Goal: Information Seeking & Learning: Learn about a topic

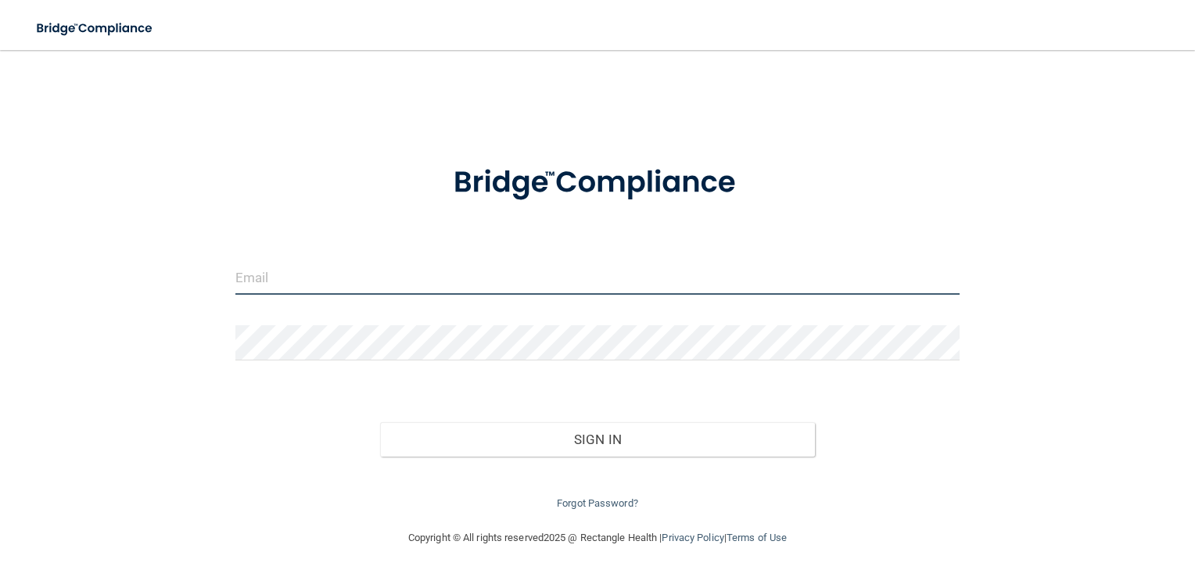
click at [280, 277] on input "email" at bounding box center [597, 277] width 725 height 35
type input "[EMAIL_ADDRESS][DOMAIN_NAME]"
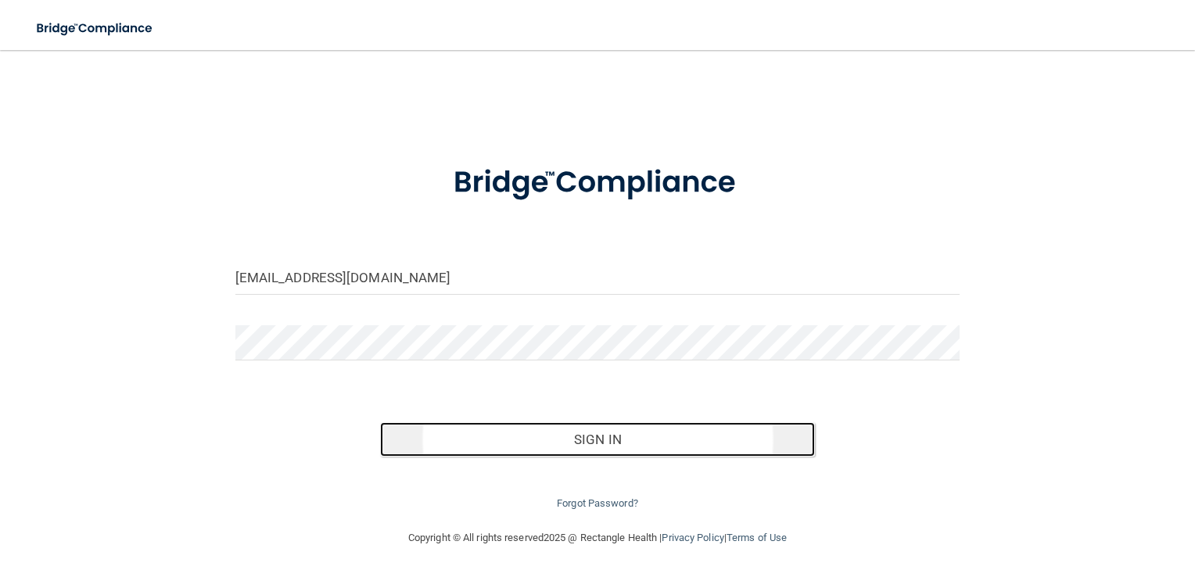
click at [475, 440] on button "Sign In" at bounding box center [597, 439] width 435 height 34
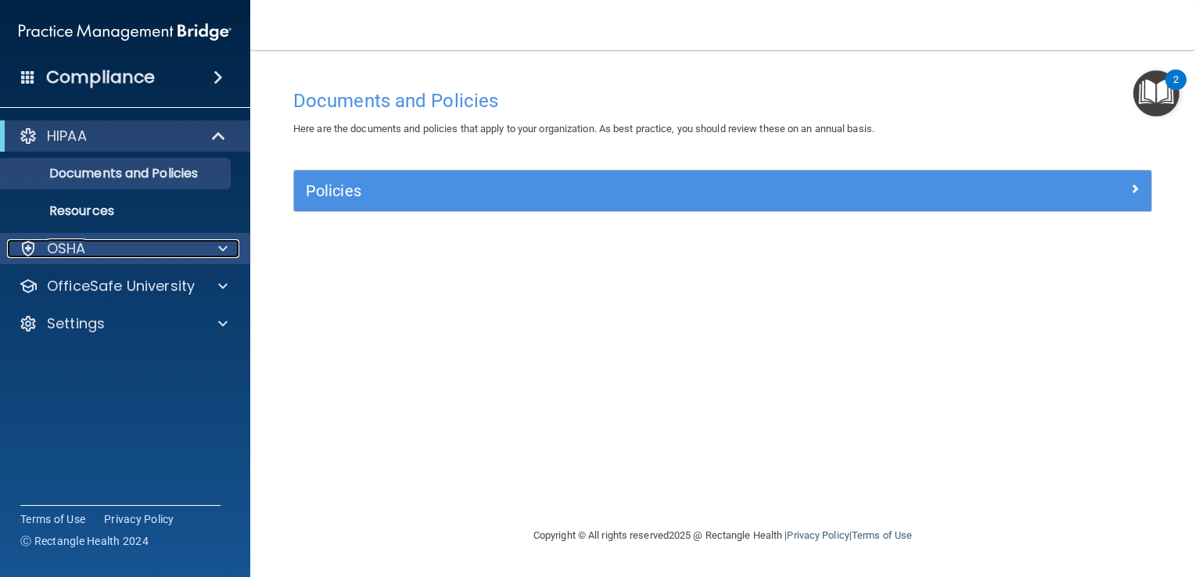
click at [76, 248] on p "OSHA" at bounding box center [66, 248] width 39 height 19
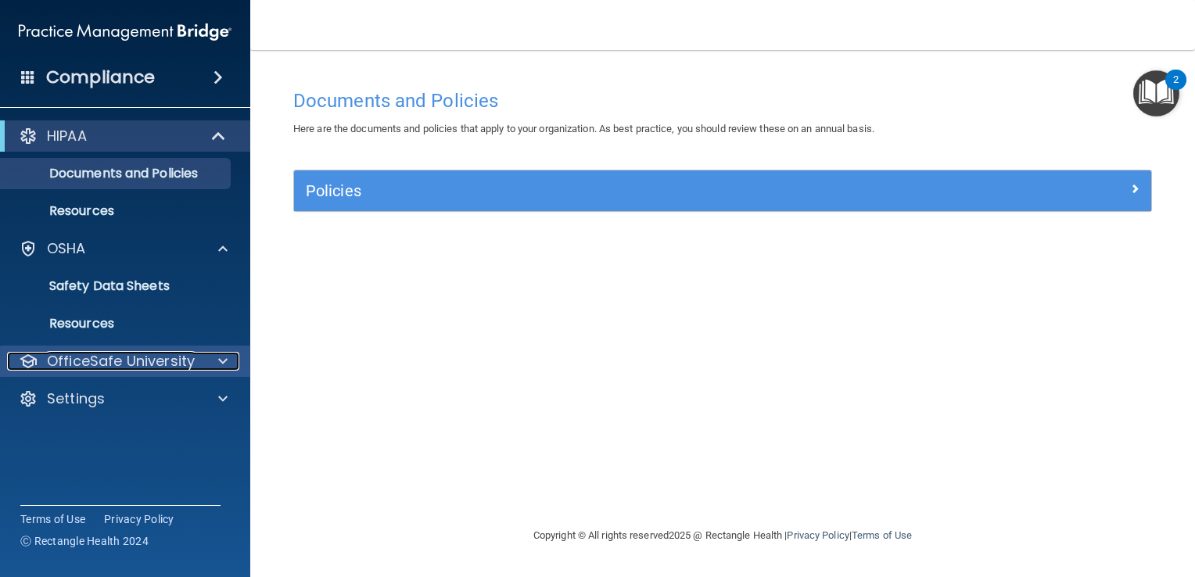
click at [99, 364] on p "OfficeSafe University" at bounding box center [121, 361] width 148 height 19
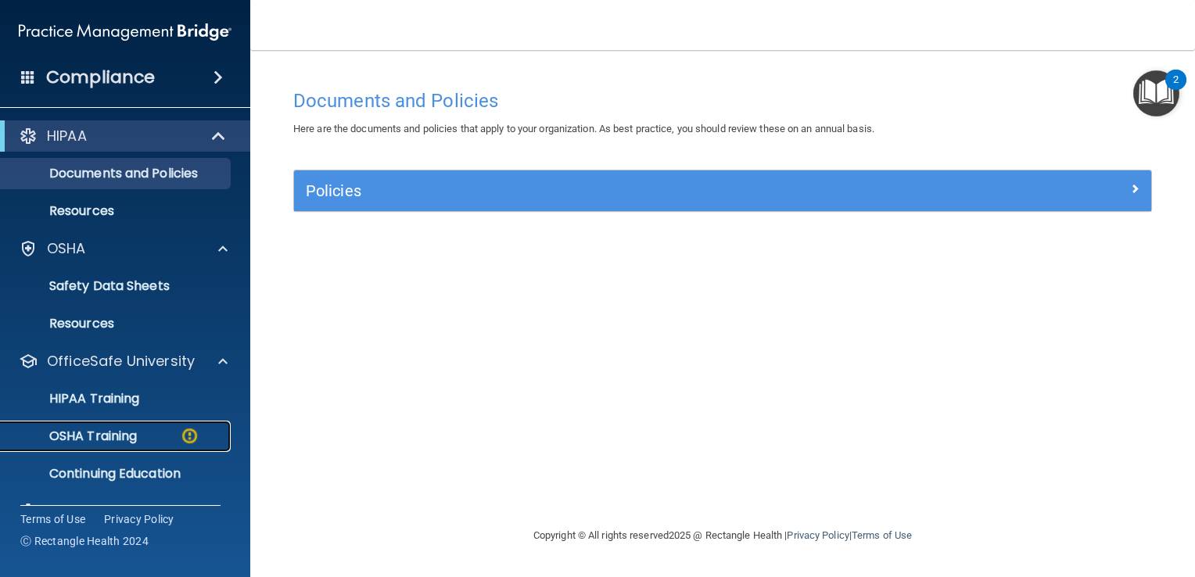
click at [117, 431] on p "OSHA Training" at bounding box center [73, 437] width 127 height 16
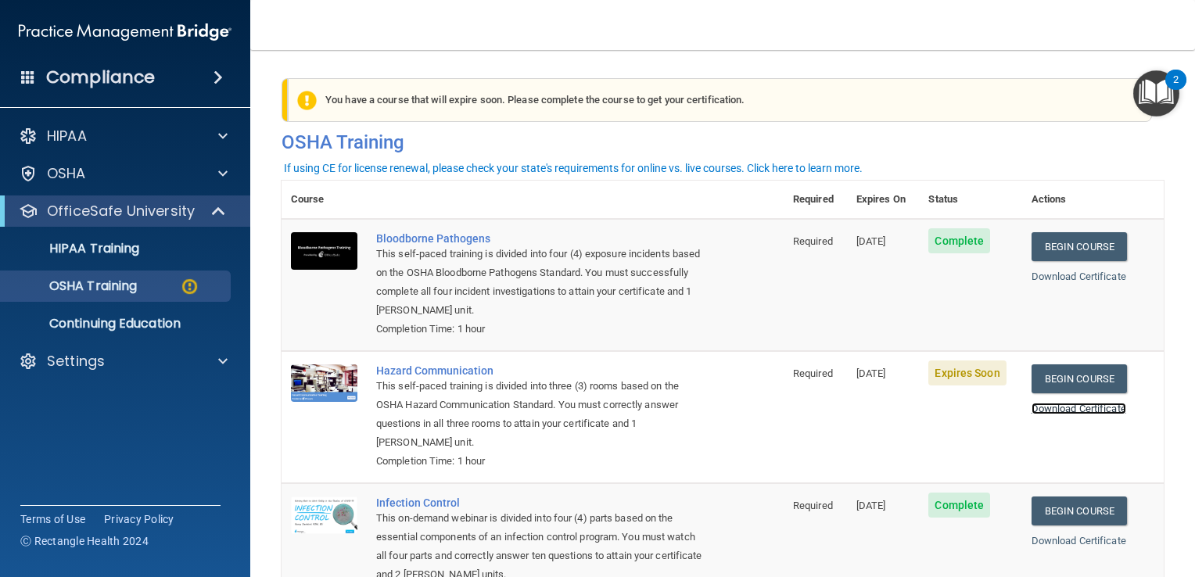
click at [1060, 410] on link "Download Certificate" at bounding box center [1079, 409] width 95 height 12
click at [1067, 377] on link "Begin Course" at bounding box center [1079, 378] width 95 height 29
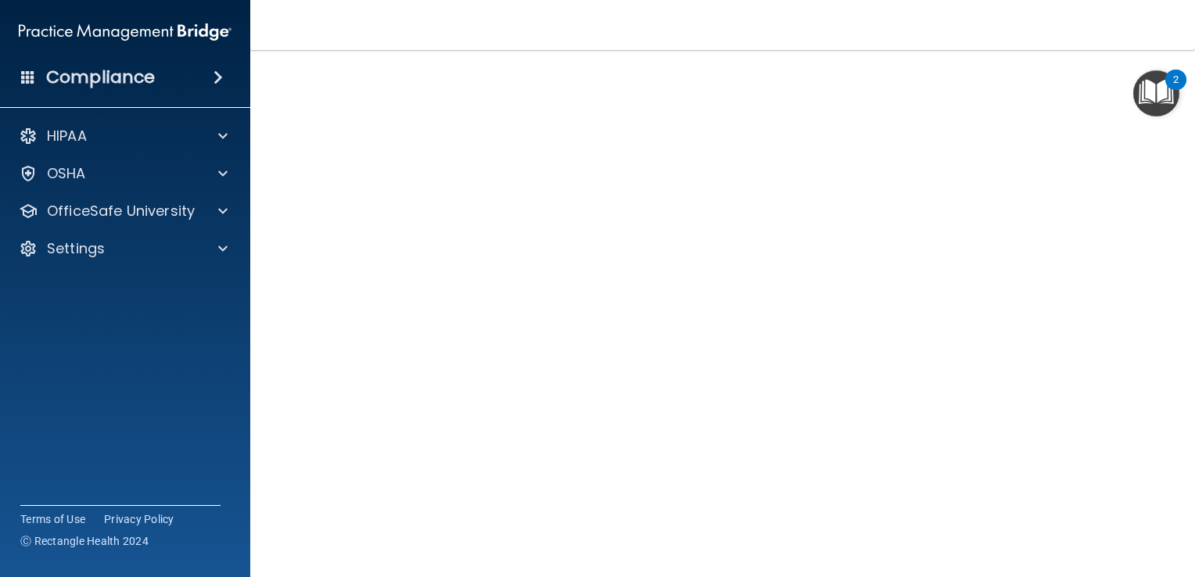
scroll to position [127, 0]
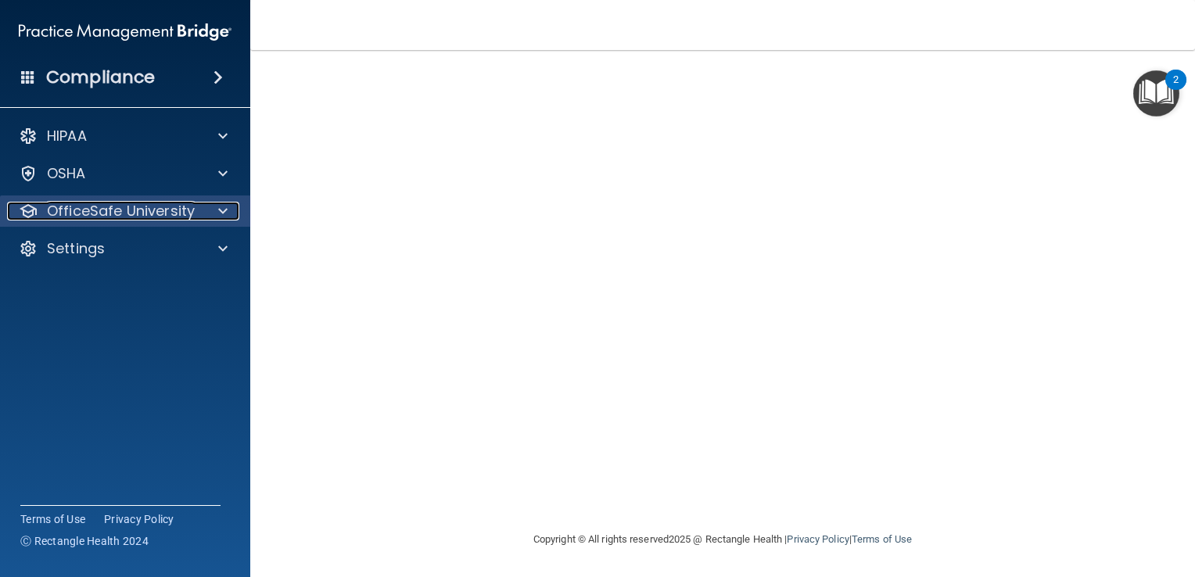
click at [111, 211] on p "OfficeSafe University" at bounding box center [121, 211] width 148 height 19
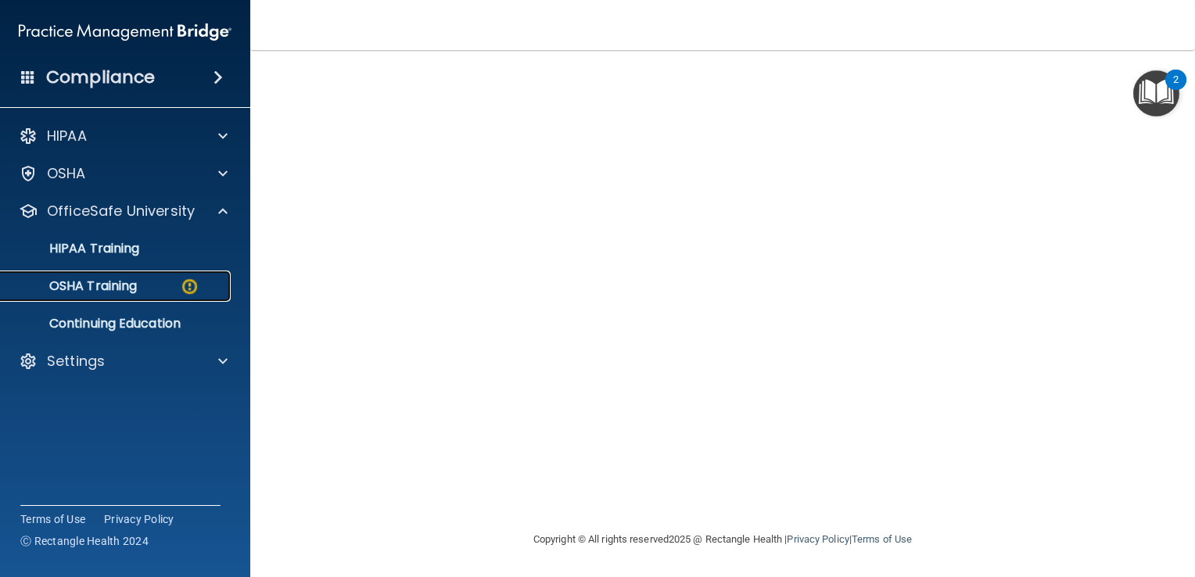
click at [125, 285] on p "OSHA Training" at bounding box center [73, 286] width 127 height 16
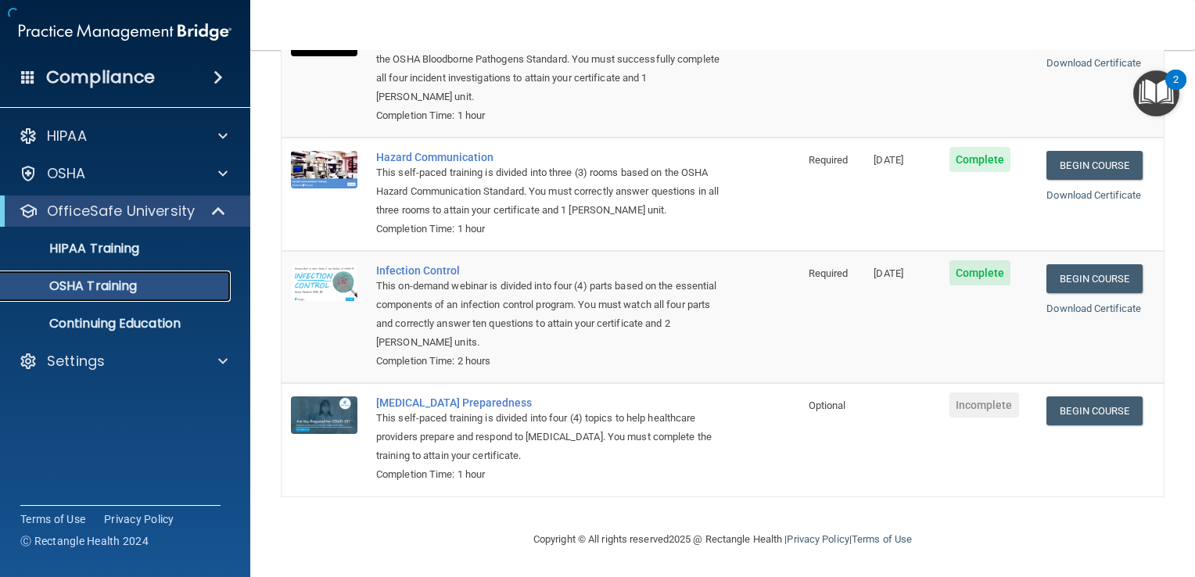
scroll to position [191, 0]
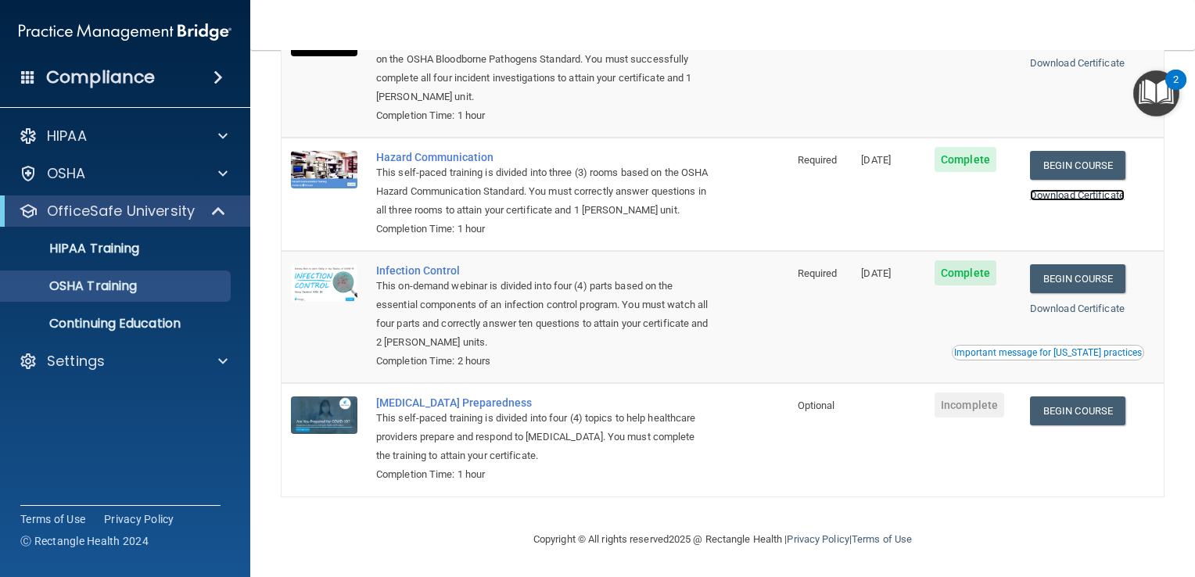
click at [1089, 189] on link "Download Certificate" at bounding box center [1077, 195] width 95 height 12
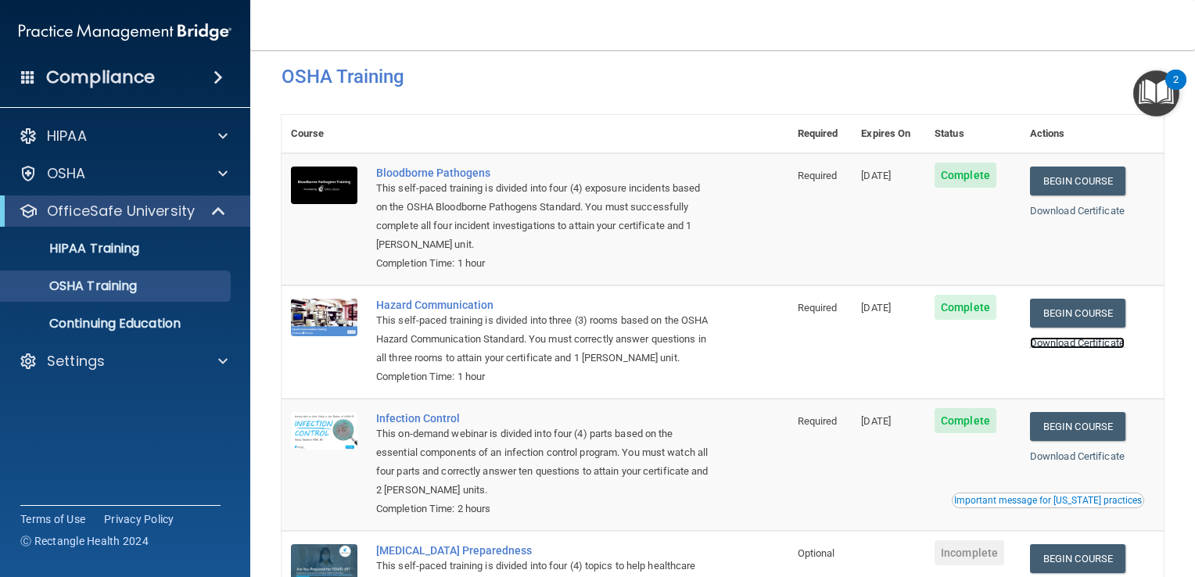
scroll to position [78, 0]
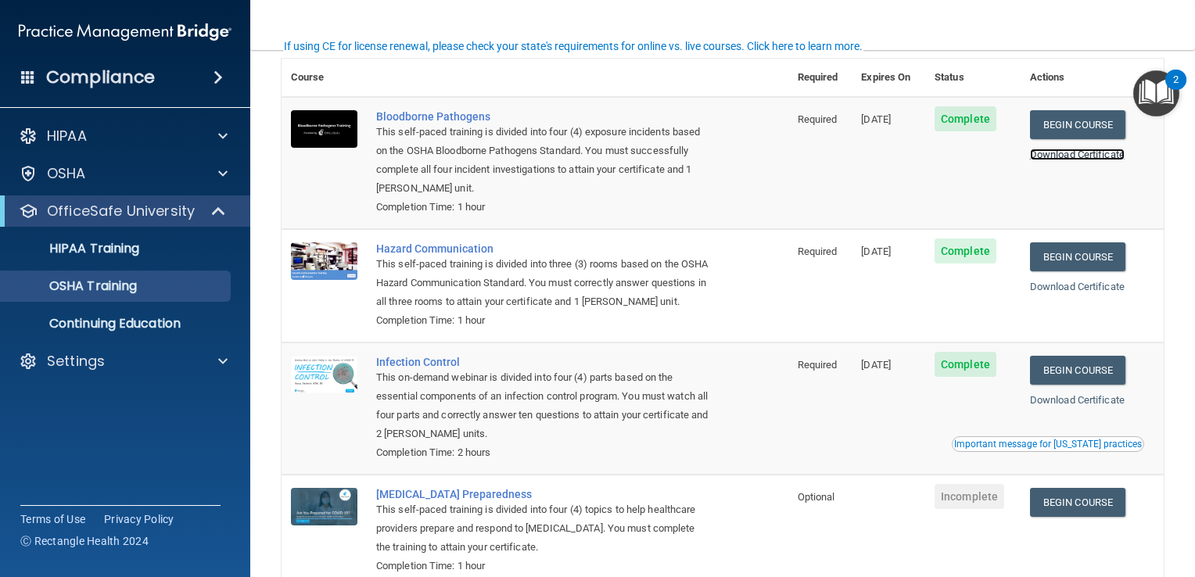
click at [1070, 153] on link "Download Certificate" at bounding box center [1077, 155] width 95 height 12
click at [1061, 287] on link "Download Certificate" at bounding box center [1077, 287] width 95 height 12
click at [1064, 406] on link "Download Certificate" at bounding box center [1077, 400] width 95 height 12
click at [1058, 517] on link "Begin Course" at bounding box center [1077, 502] width 95 height 29
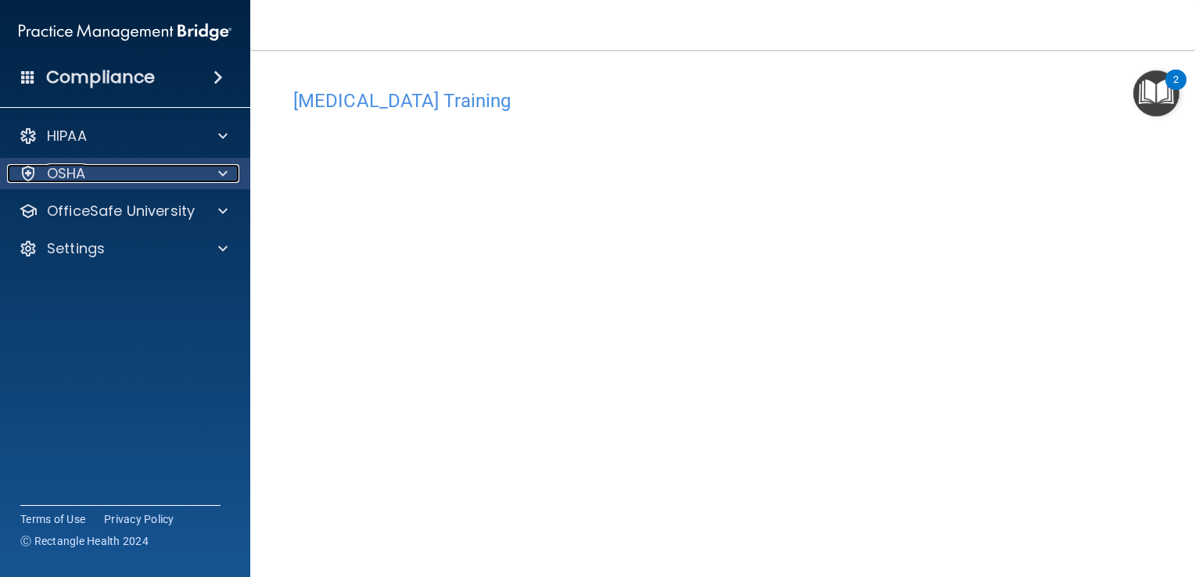
click at [99, 178] on div "OSHA" at bounding box center [104, 173] width 194 height 19
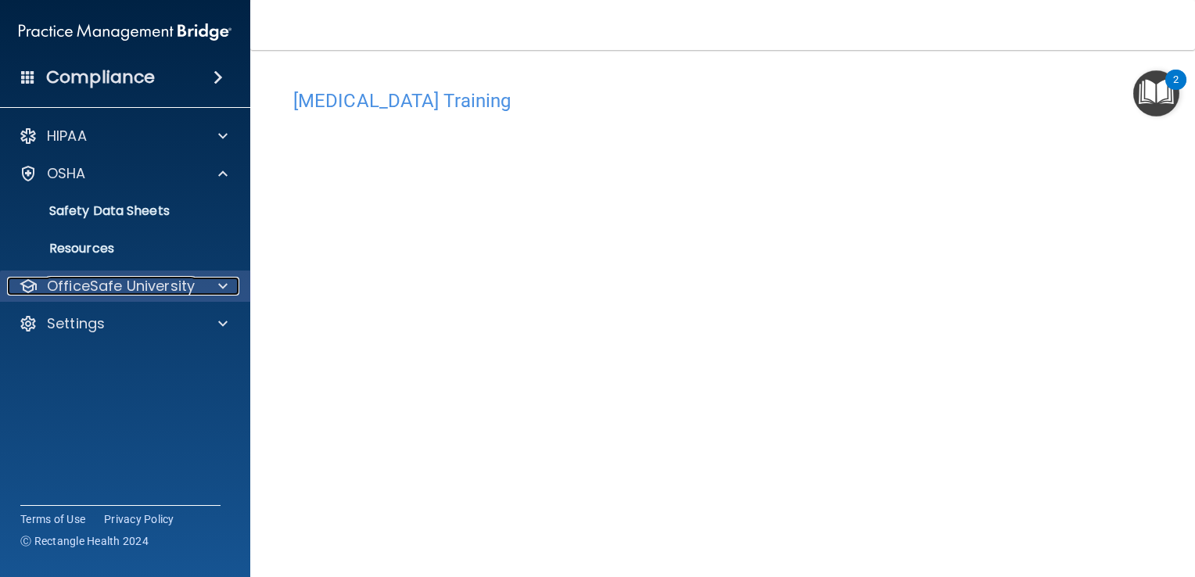
click at [97, 289] on p "OfficeSafe University" at bounding box center [121, 286] width 148 height 19
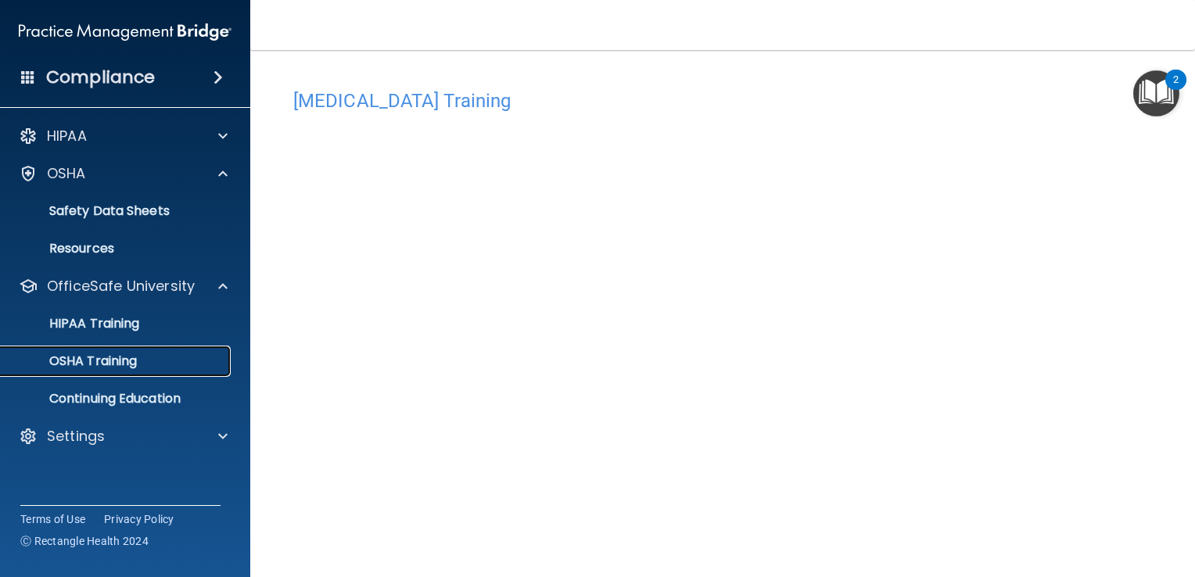
click at [124, 361] on p "OSHA Training" at bounding box center [73, 362] width 127 height 16
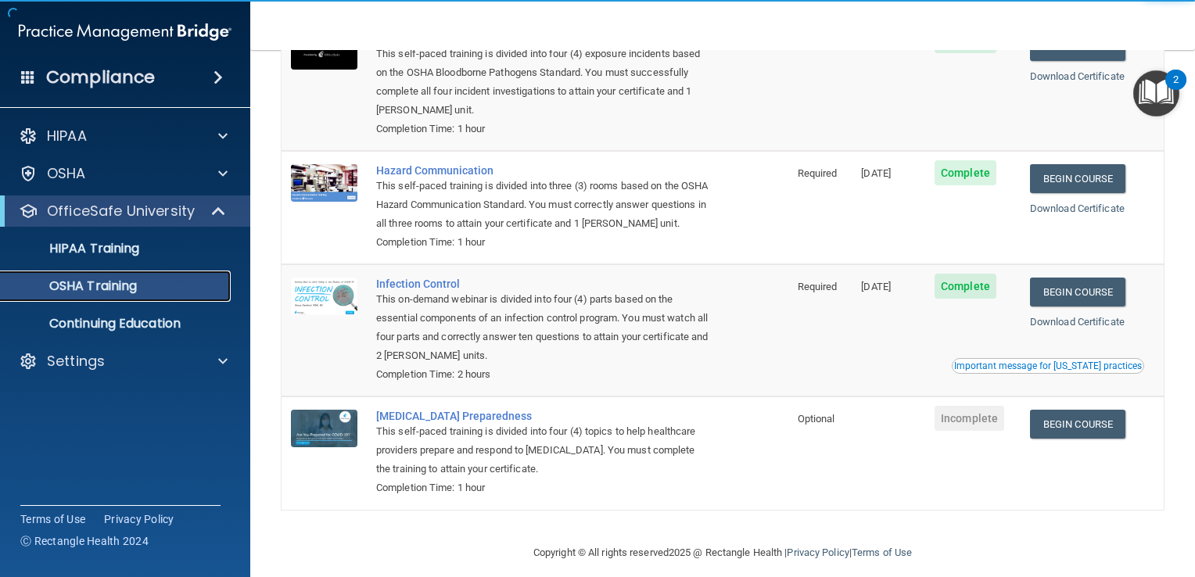
scroll to position [191, 0]
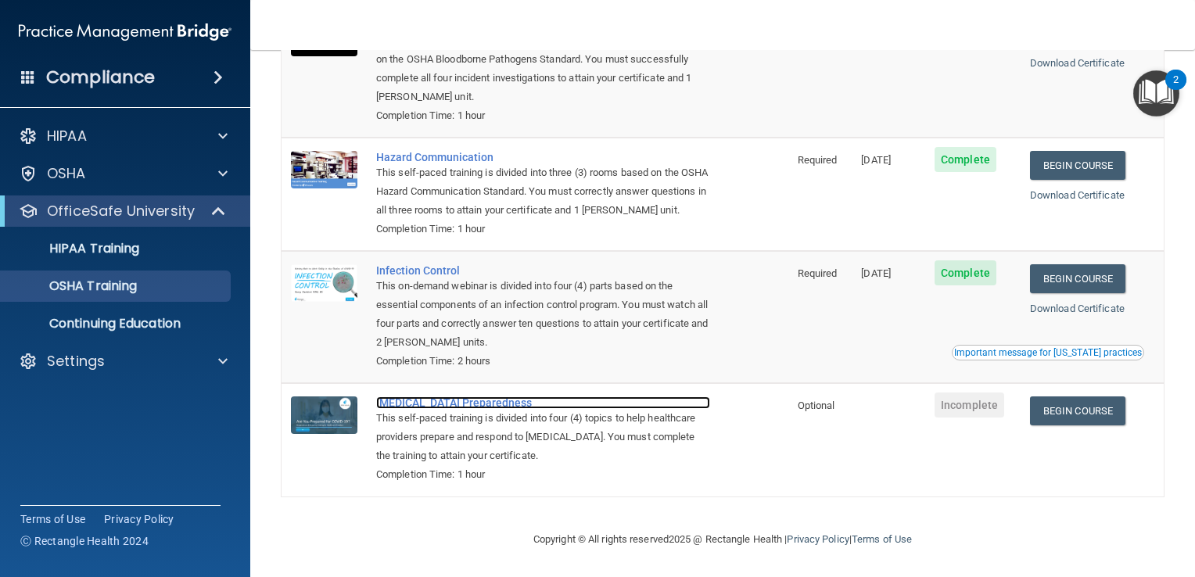
click at [390, 400] on div "[MEDICAL_DATA] Preparedness" at bounding box center [543, 403] width 334 height 13
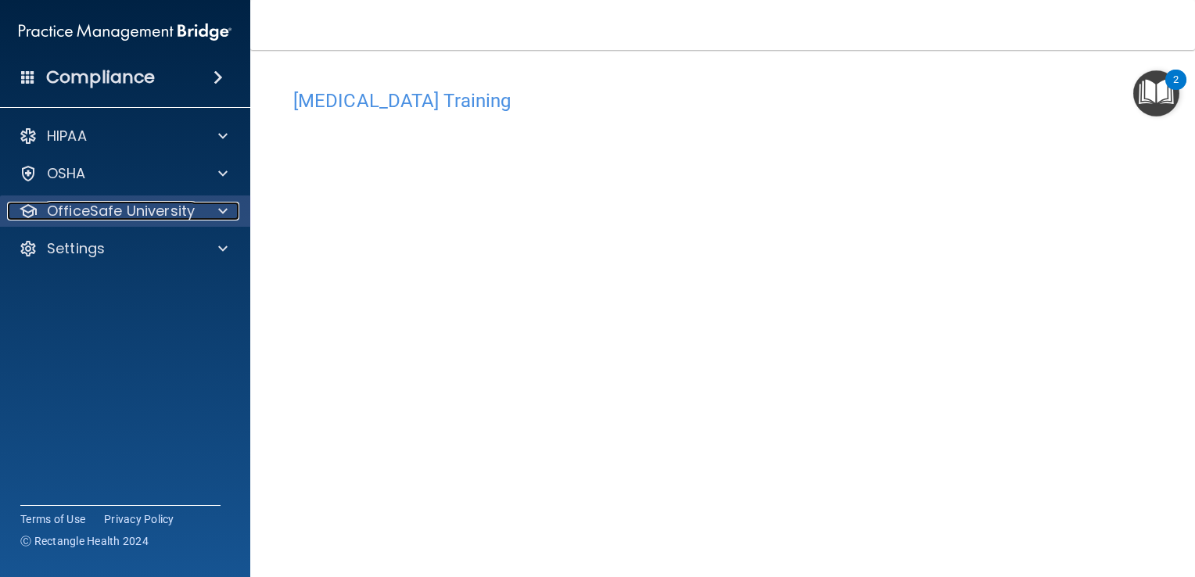
click at [102, 212] on p "OfficeSafe University" at bounding box center [121, 211] width 148 height 19
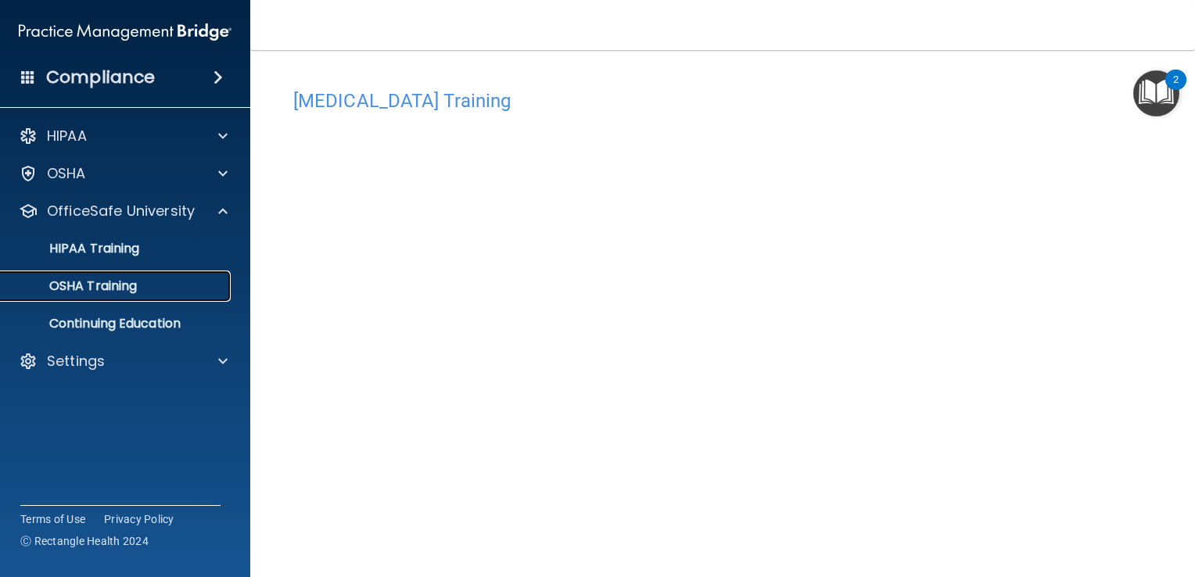
click at [124, 285] on p "OSHA Training" at bounding box center [73, 286] width 127 height 16
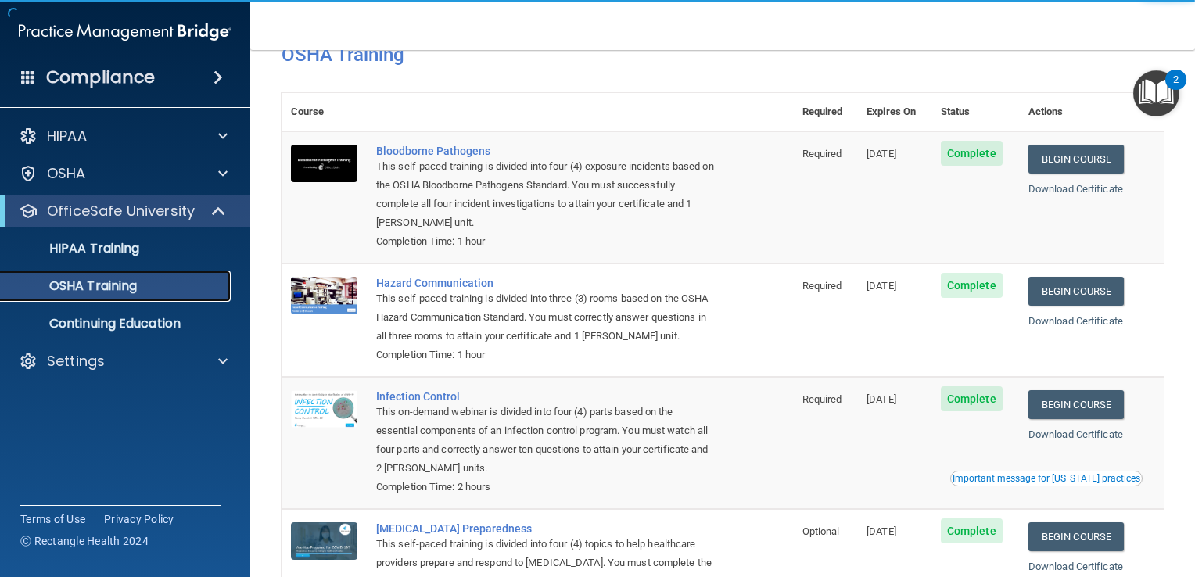
scroll to position [172, 0]
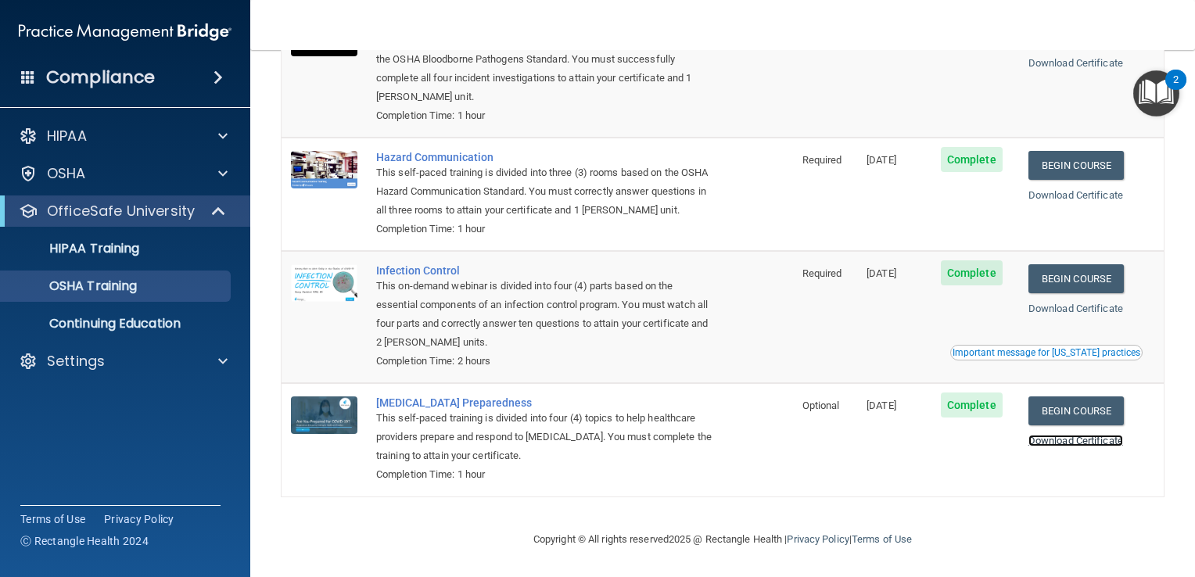
click at [1055, 437] on link "Download Certificate" at bounding box center [1075, 441] width 95 height 12
click at [122, 325] on p "Continuing Education" at bounding box center [117, 324] width 214 height 16
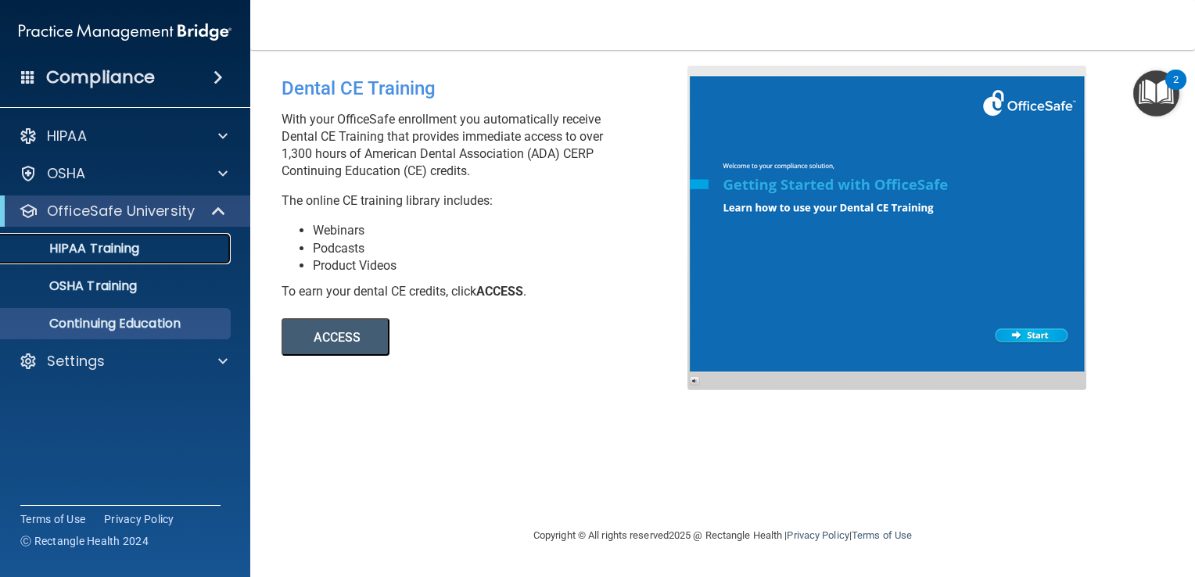
click at [116, 257] on link "HIPAA Training" at bounding box center [107, 248] width 246 height 31
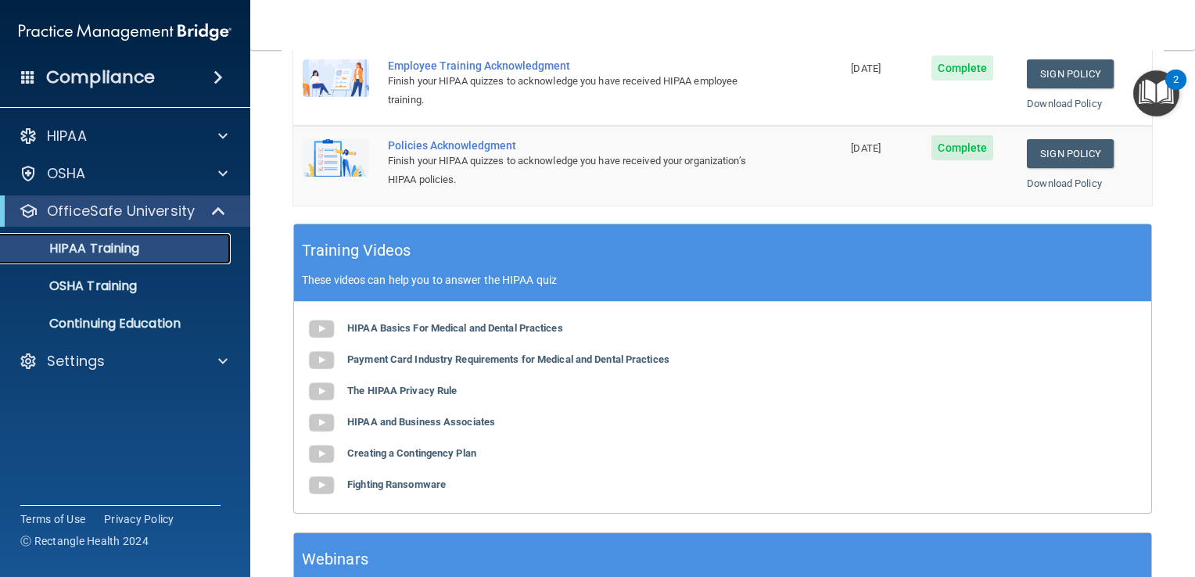
scroll to position [469, 0]
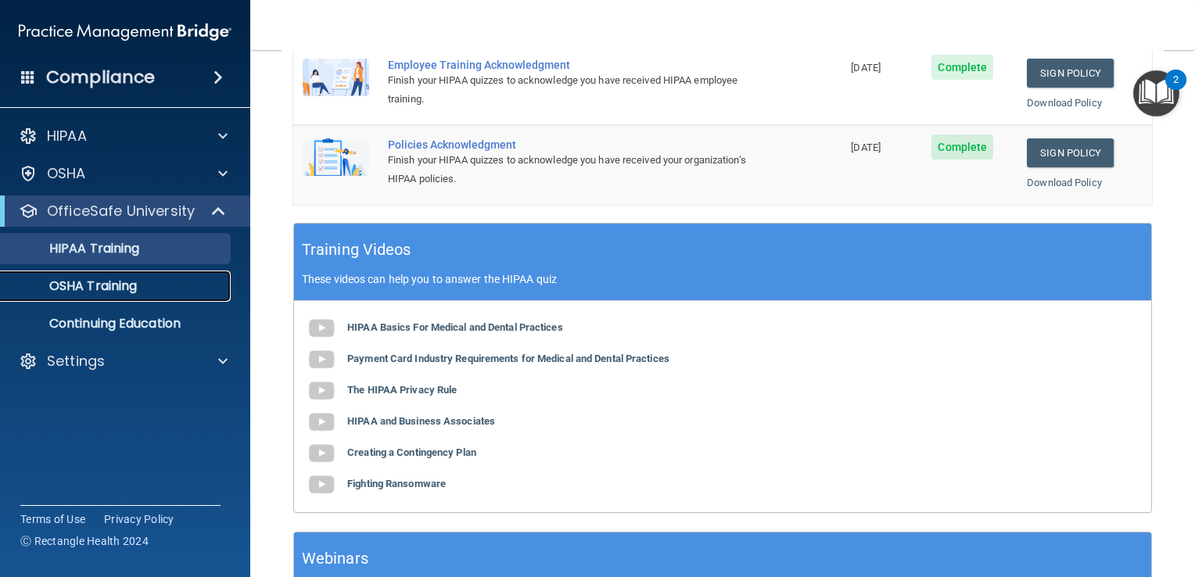
click at [127, 293] on p "OSHA Training" at bounding box center [73, 286] width 127 height 16
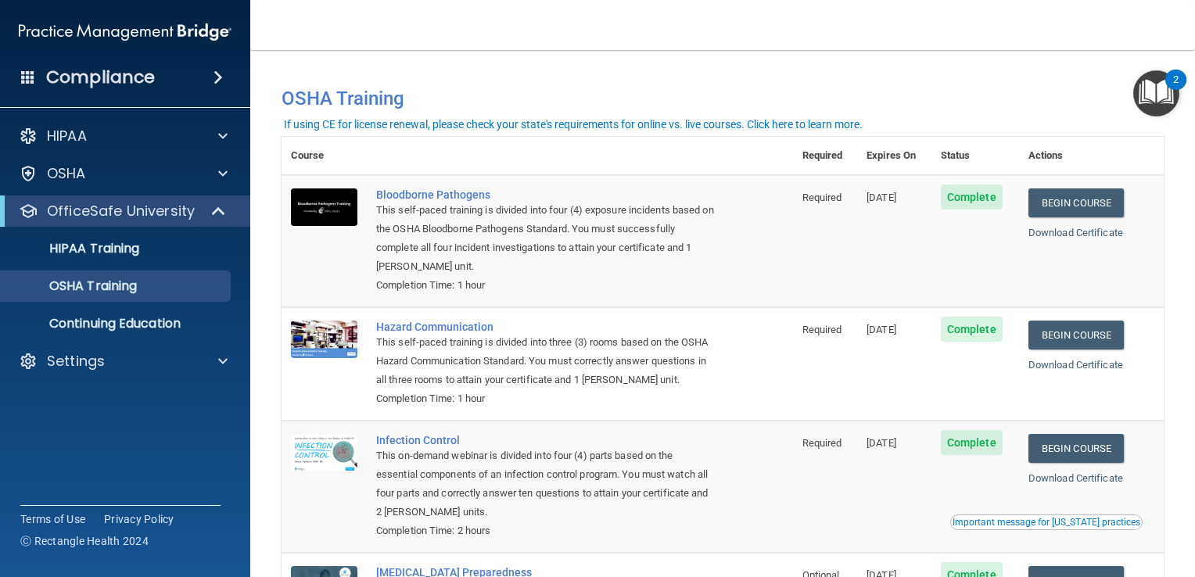
click at [587, 46] on nav "Toggle navigation Yadira Romero itzayadira4@yahoo.com Manage My Enterprise Sape…" at bounding box center [722, 25] width 945 height 50
click at [1175, 73] on div "2" at bounding box center [1175, 80] width 21 height 20
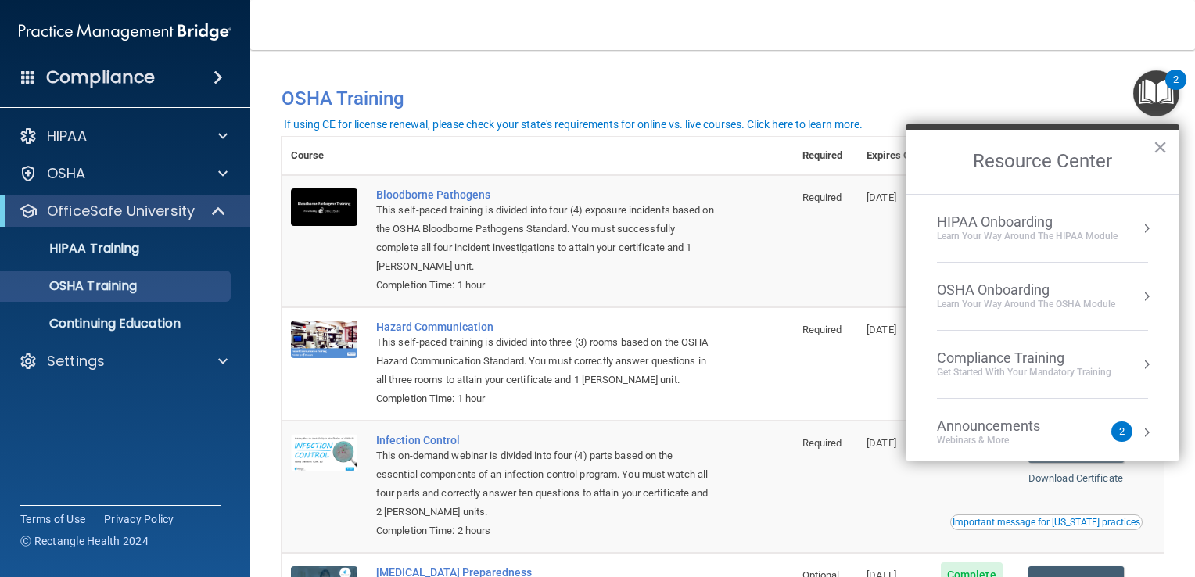
scroll to position [85, 0]
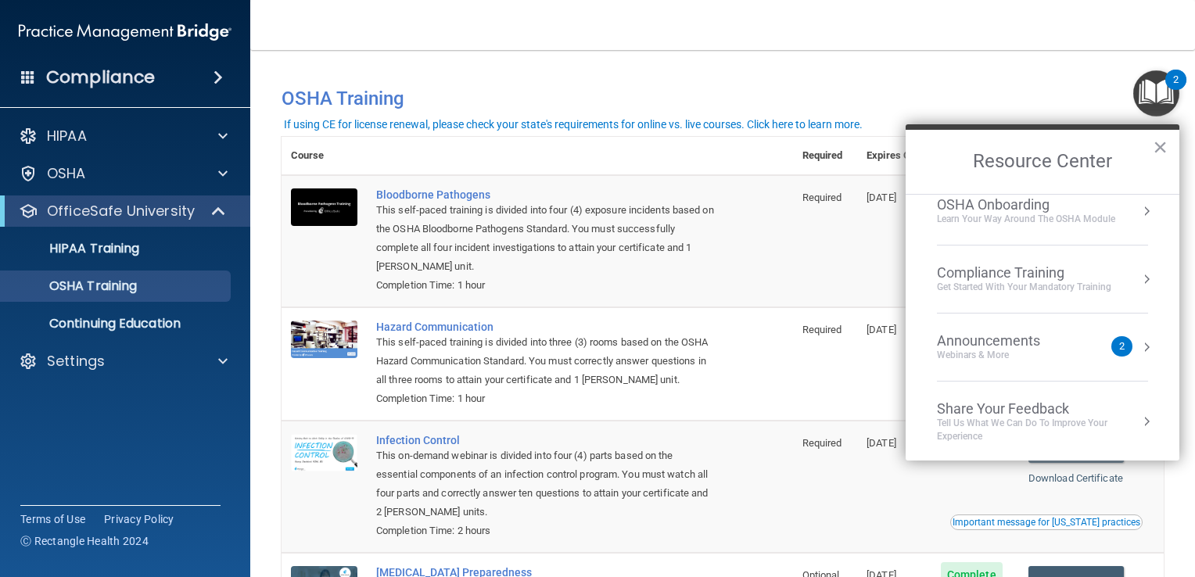
click at [993, 333] on div "Announcements" at bounding box center [1004, 340] width 135 height 17
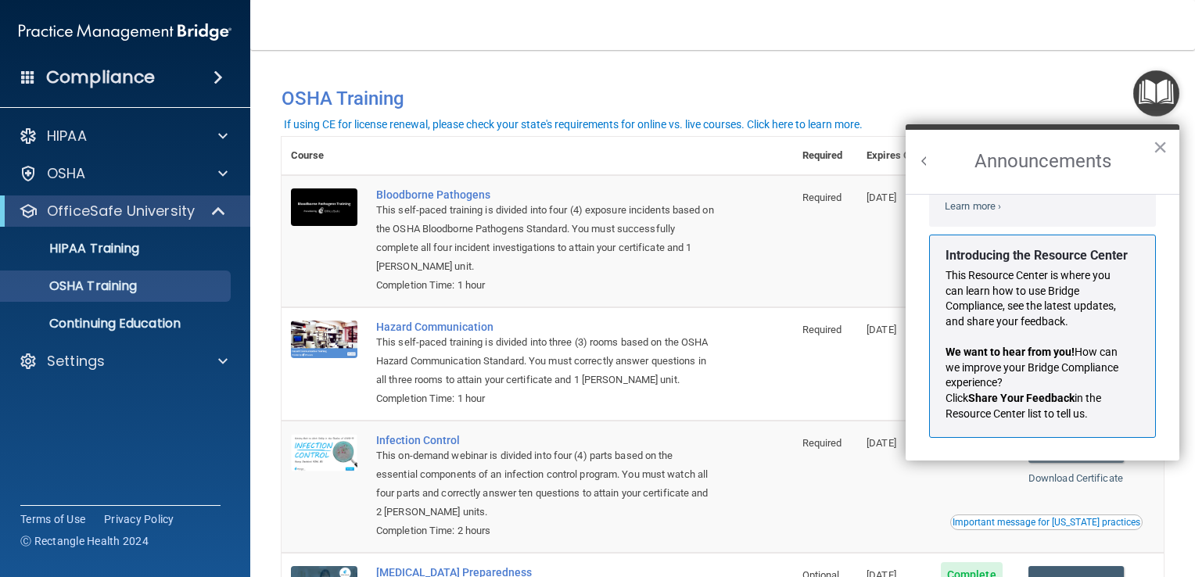
scroll to position [178, 0]
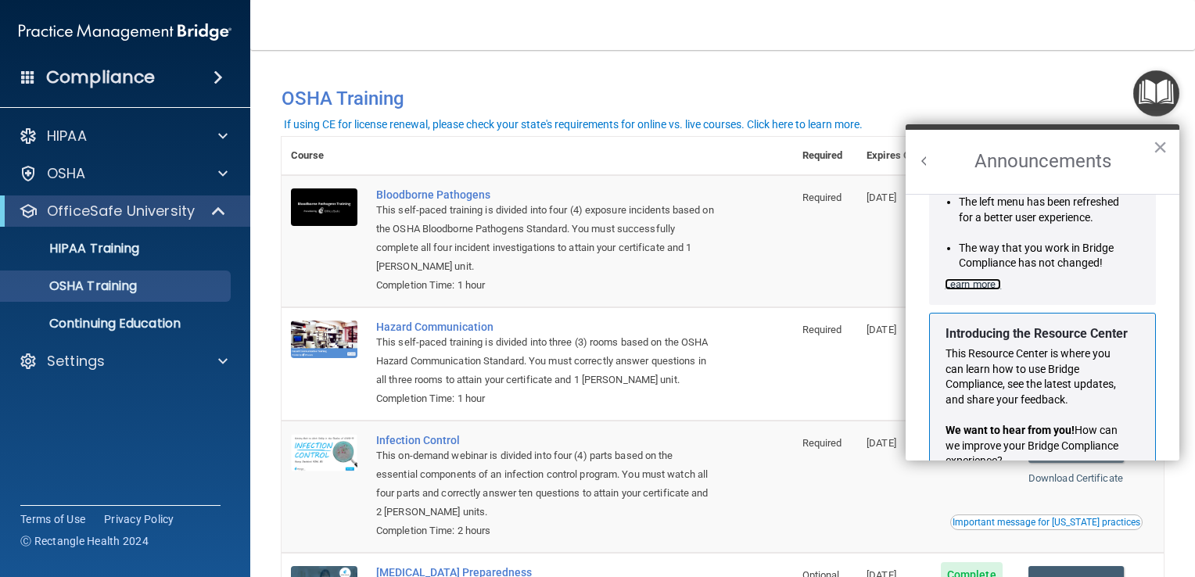
click at [968, 286] on link "Learn more ›" at bounding box center [973, 284] width 56 height 12
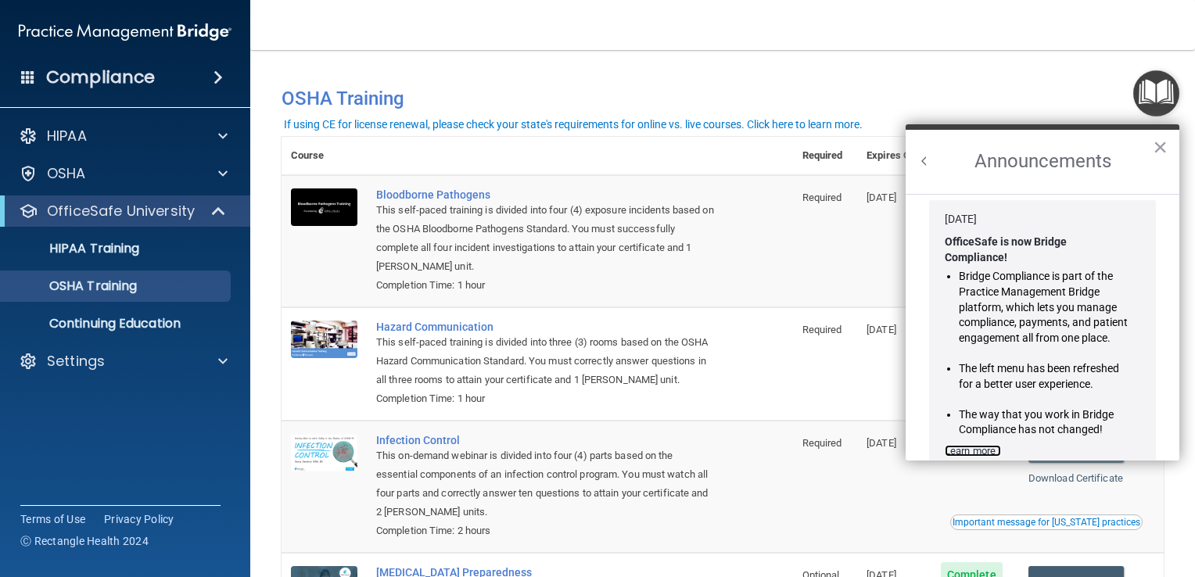
scroll to position [0, 0]
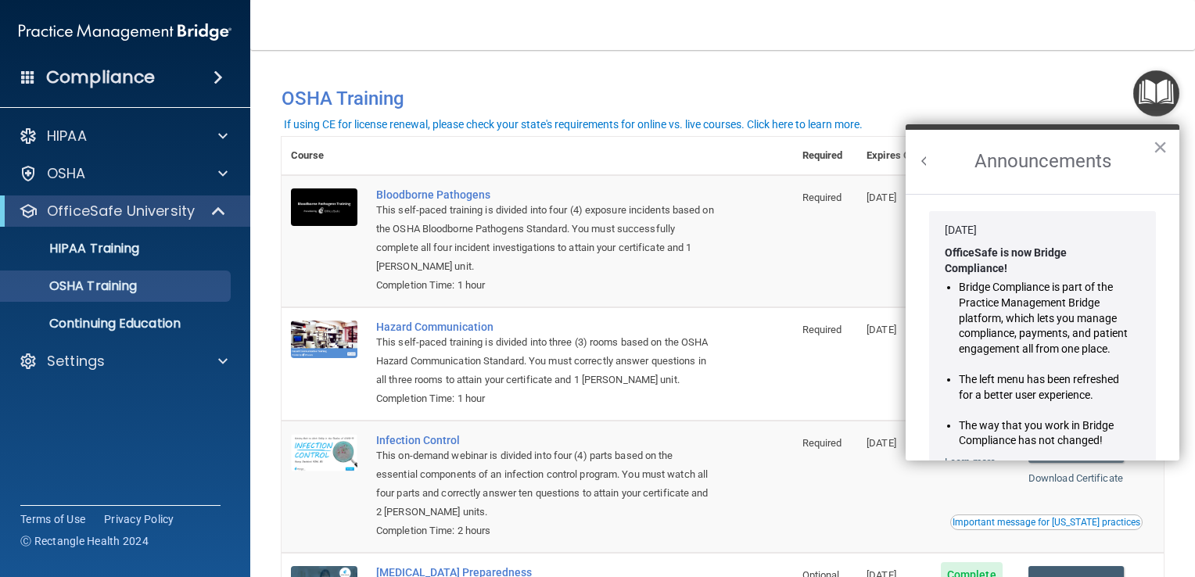
drag, startPoint x: 996, startPoint y: 87, endPoint x: 1011, endPoint y: 74, distance: 19.9
click at [996, 86] on div "You have a course that has expired or is incomplete. Please complete the course…" at bounding box center [723, 98] width 906 height 40
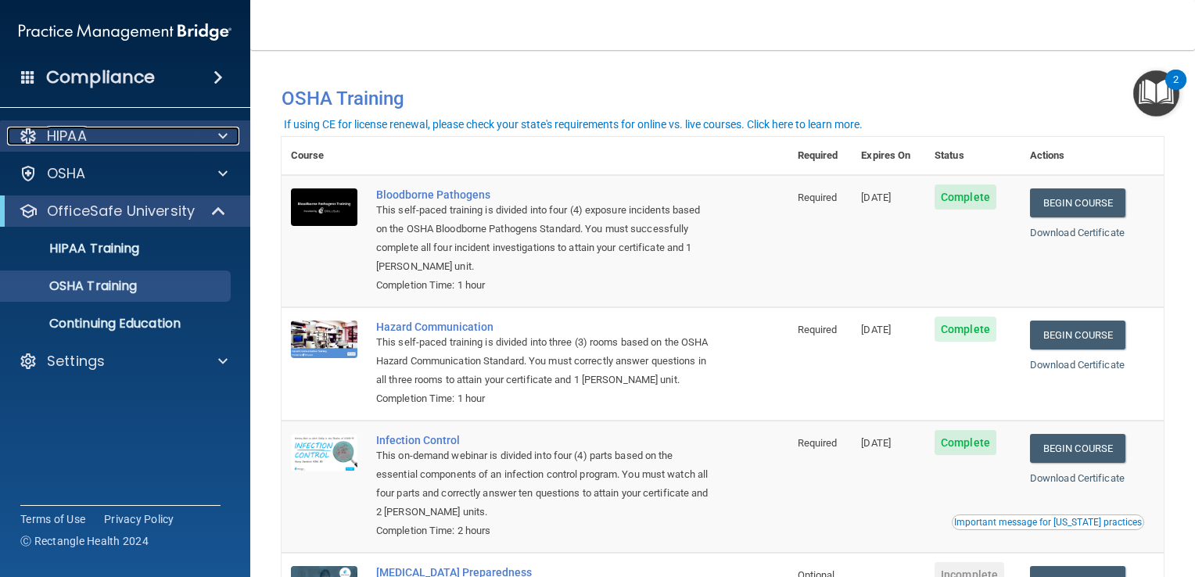
click at [120, 144] on div "HIPAA" at bounding box center [104, 136] width 194 height 19
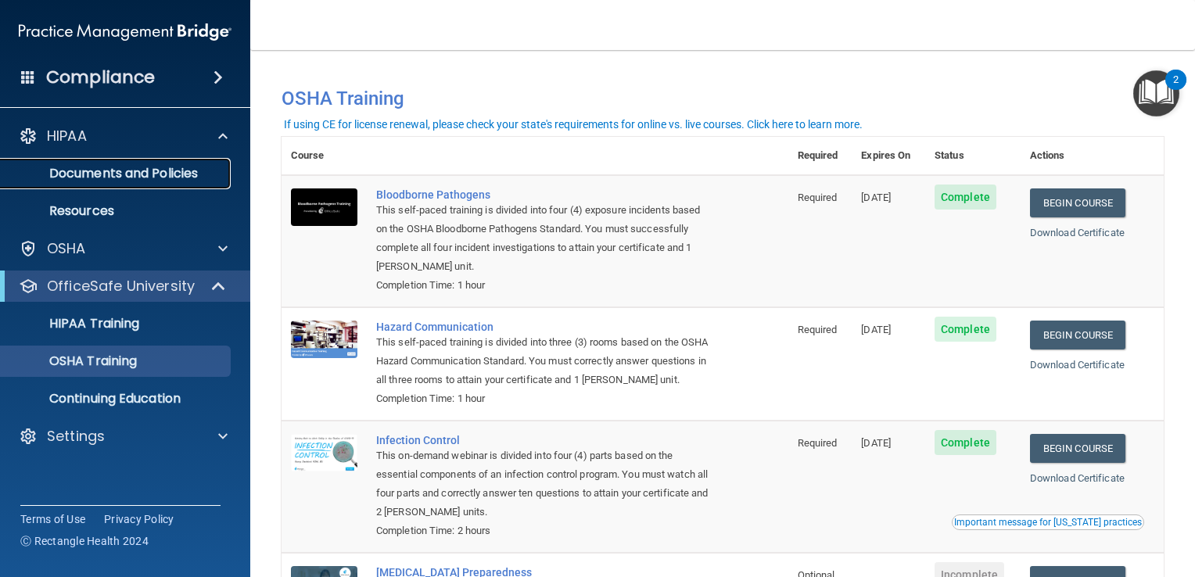
click at [125, 166] on p "Documents and Policies" at bounding box center [117, 174] width 214 height 16
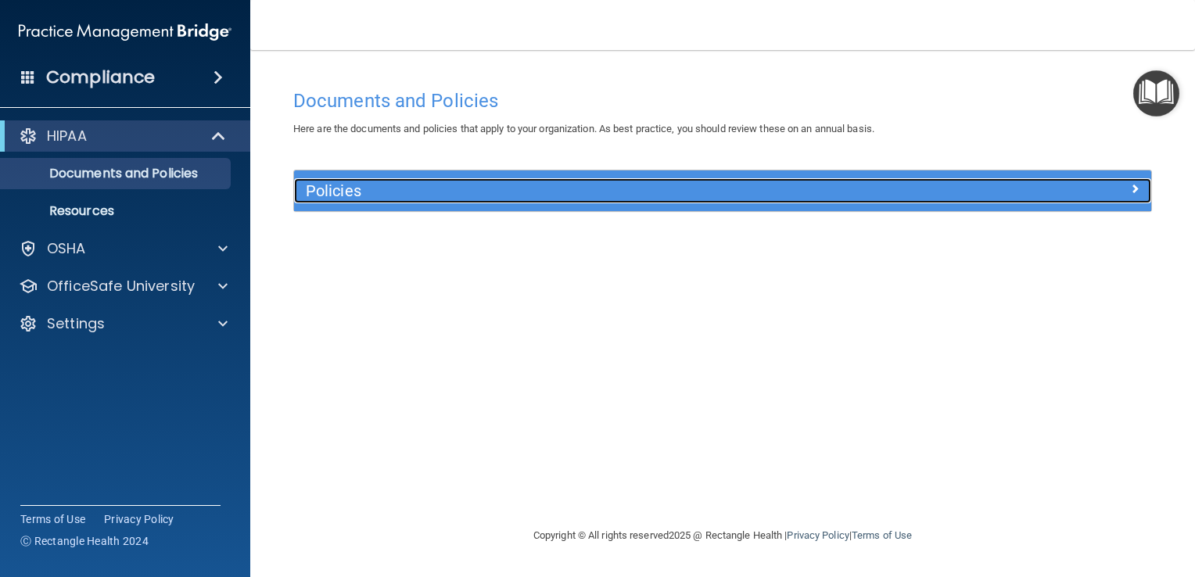
click at [509, 199] on div "Policies" at bounding box center [615, 190] width 643 height 25
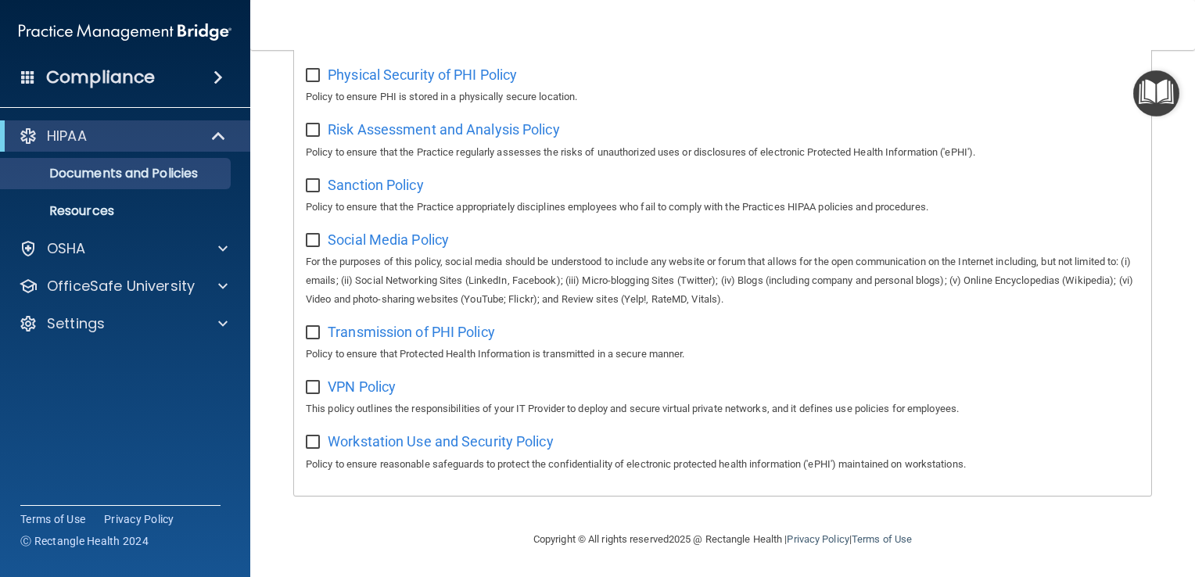
scroll to position [1021, 0]
click at [127, 216] on p "Resources" at bounding box center [117, 211] width 214 height 16
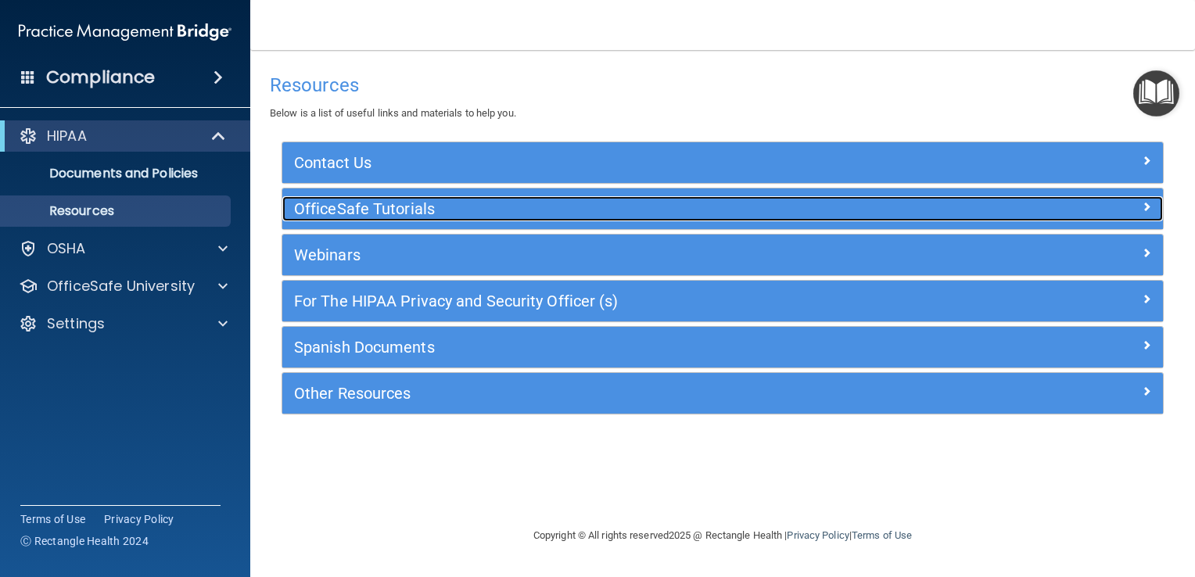
click at [363, 207] on h5 "OfficeSafe Tutorials" at bounding box center [612, 208] width 637 height 17
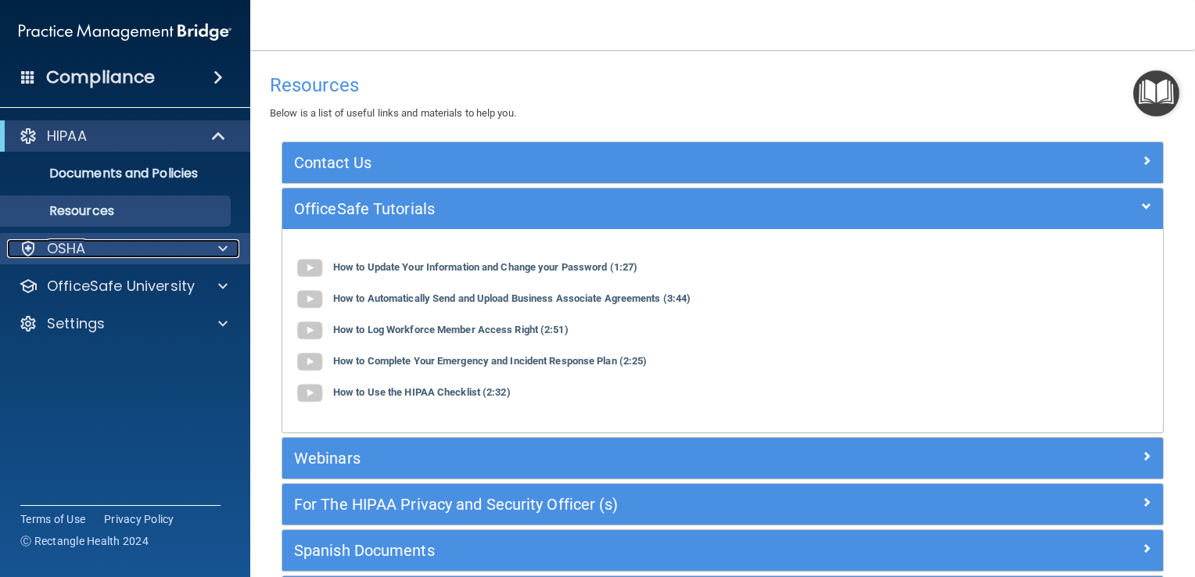
click at [121, 252] on div "OSHA" at bounding box center [104, 248] width 194 height 19
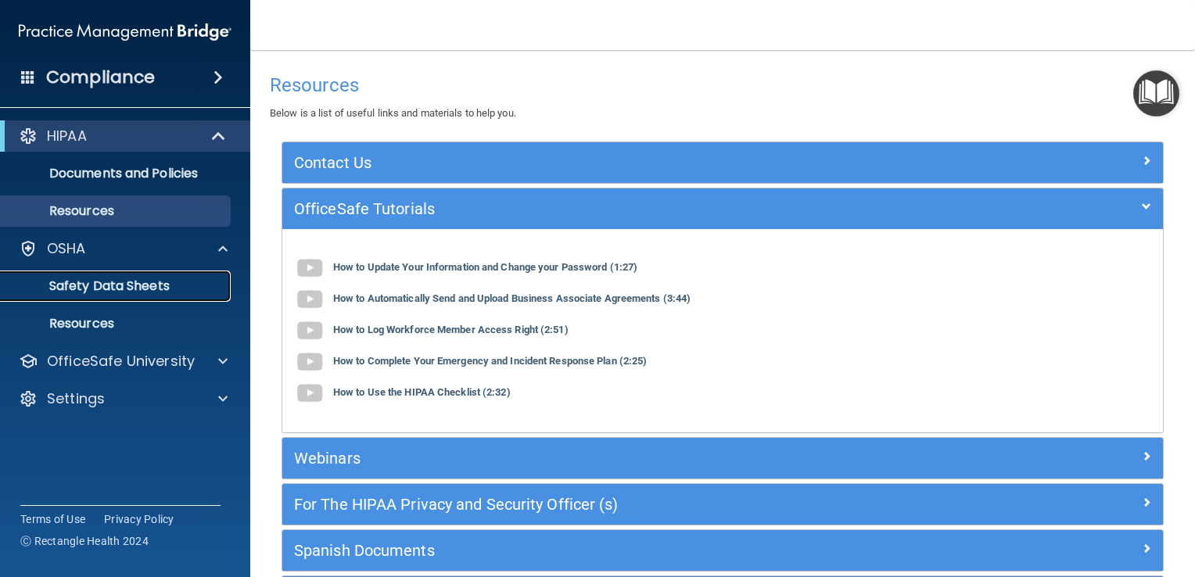
click at [141, 284] on p "Safety Data Sheets" at bounding box center [117, 286] width 214 height 16
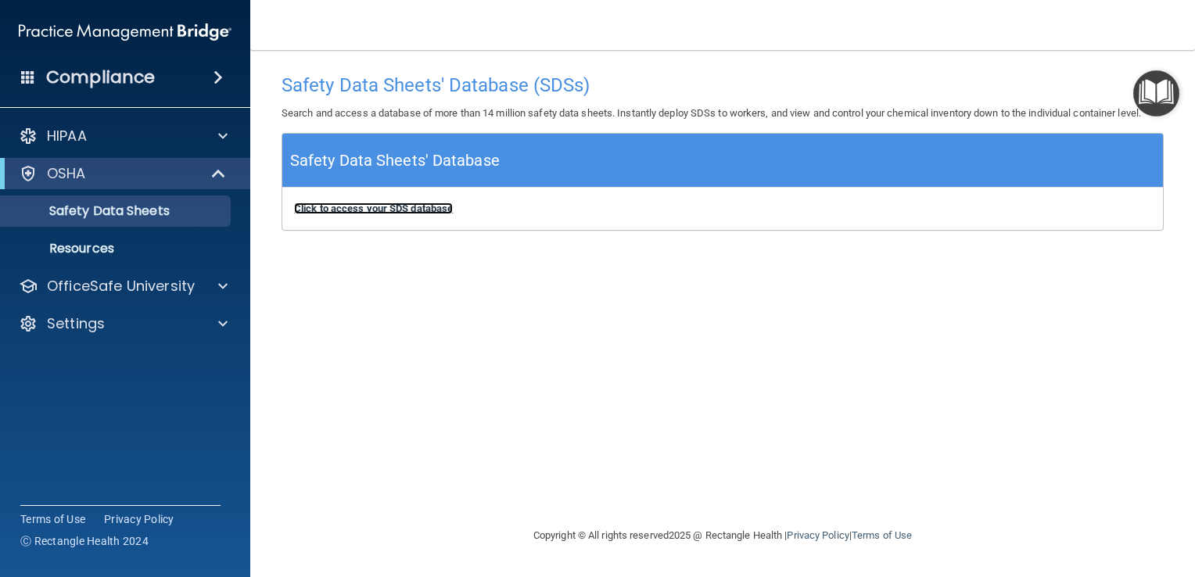
click at [378, 208] on b "Click to access your SDS database" at bounding box center [373, 209] width 159 height 12
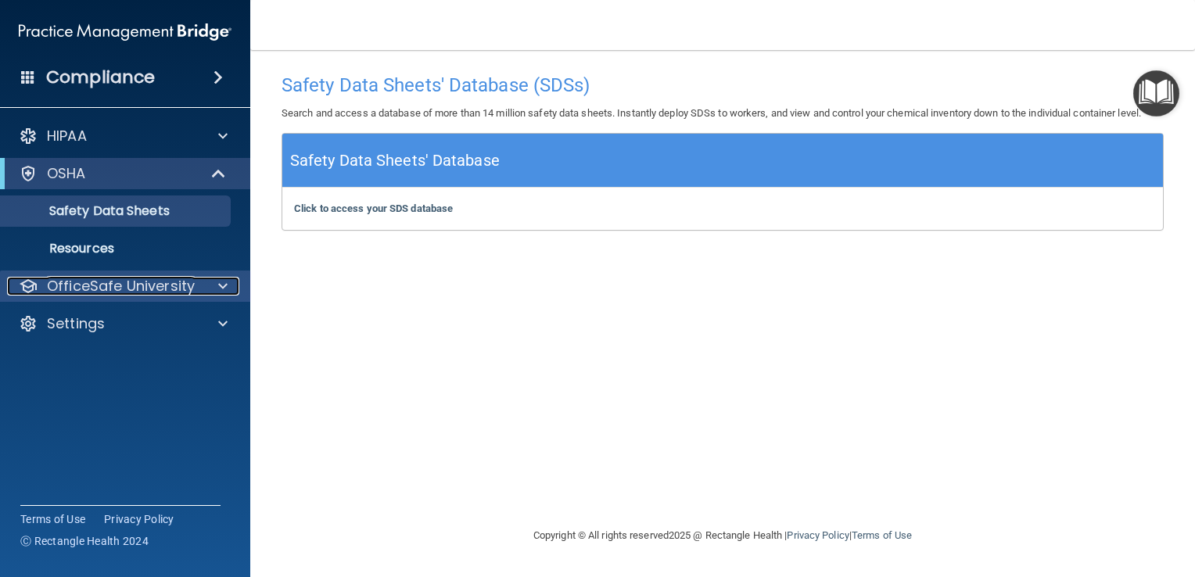
click at [88, 290] on p "OfficeSafe University" at bounding box center [121, 286] width 148 height 19
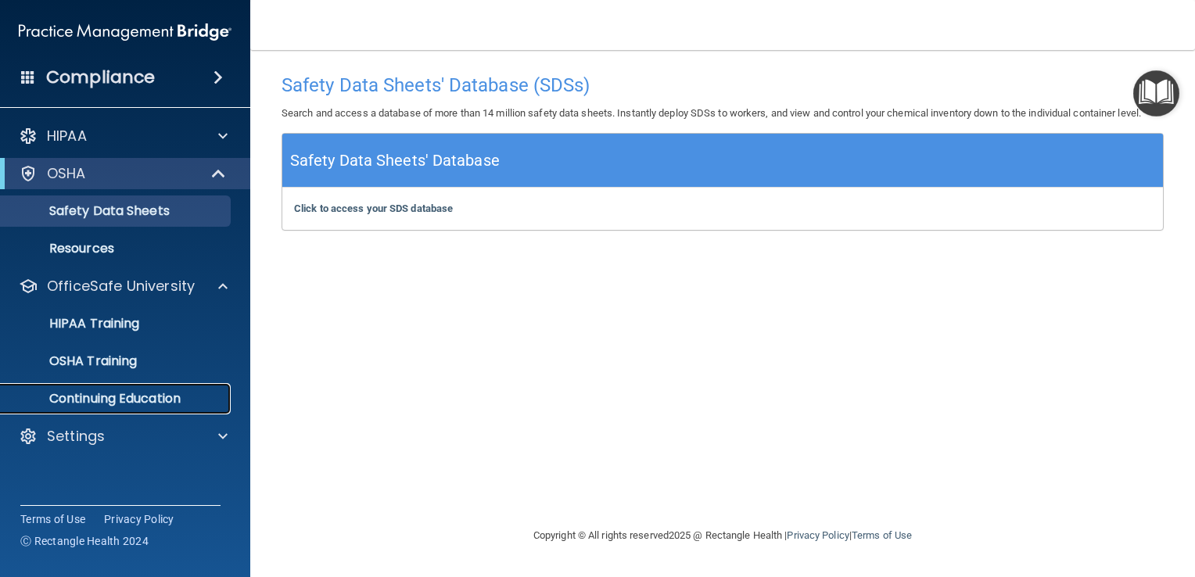
click at [160, 405] on p "Continuing Education" at bounding box center [117, 399] width 214 height 16
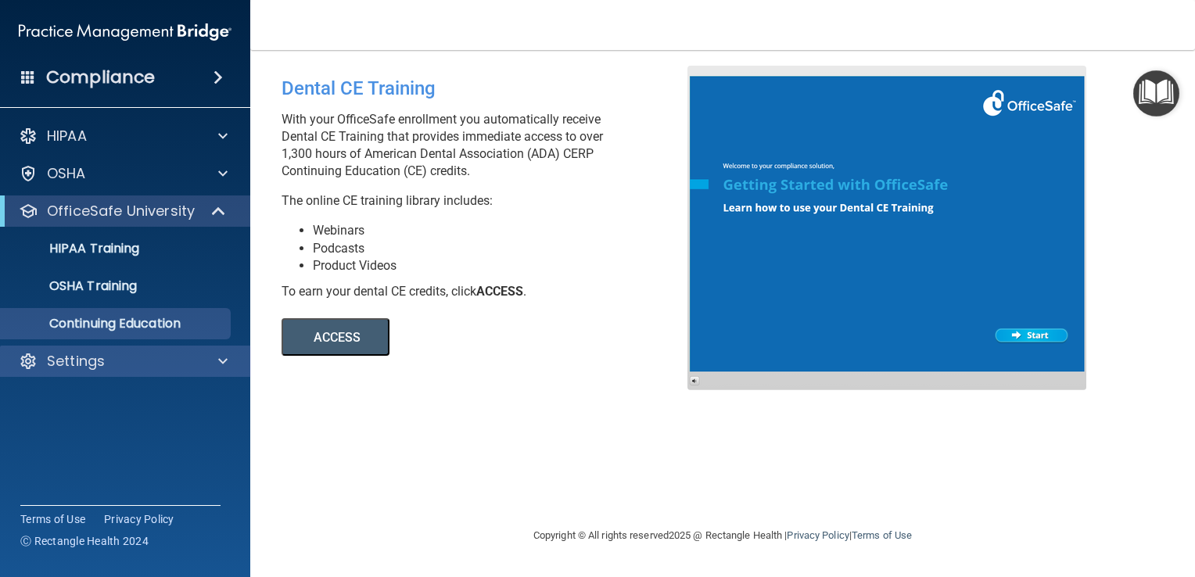
click at [113, 372] on div "Settings" at bounding box center [125, 361] width 251 height 31
click at [227, 362] on span at bounding box center [222, 361] width 9 height 19
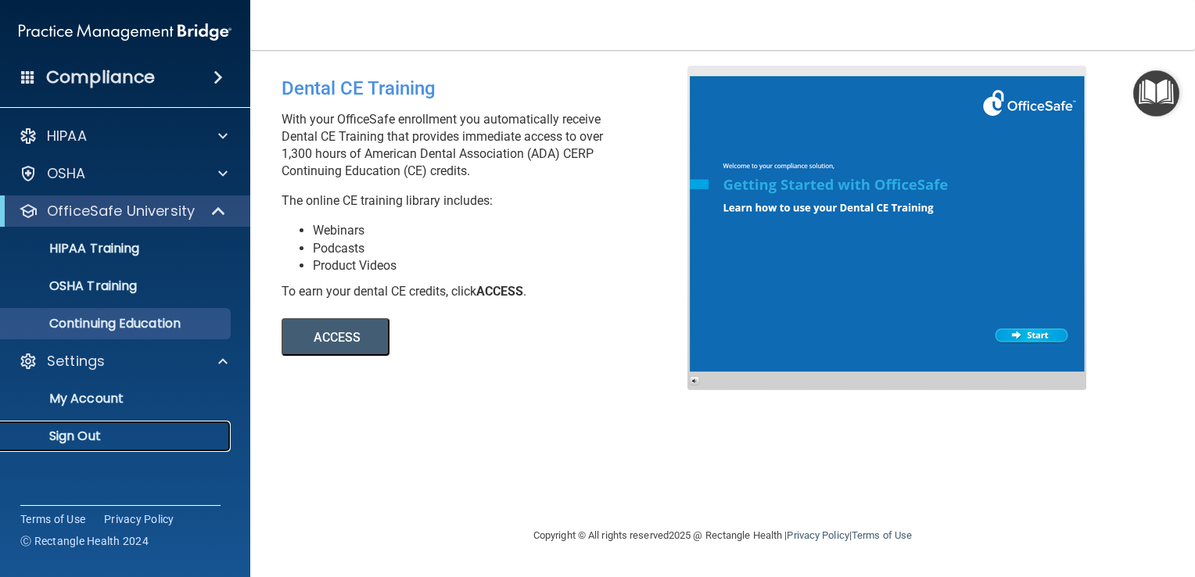
click at [90, 435] on p "Sign Out" at bounding box center [117, 437] width 214 height 16
